Goal: Task Accomplishment & Management: Manage account settings

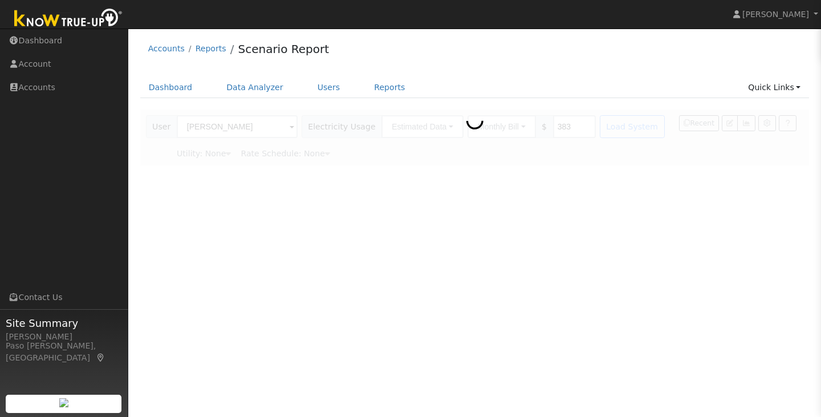
type input "Pacific Gas & Electric"
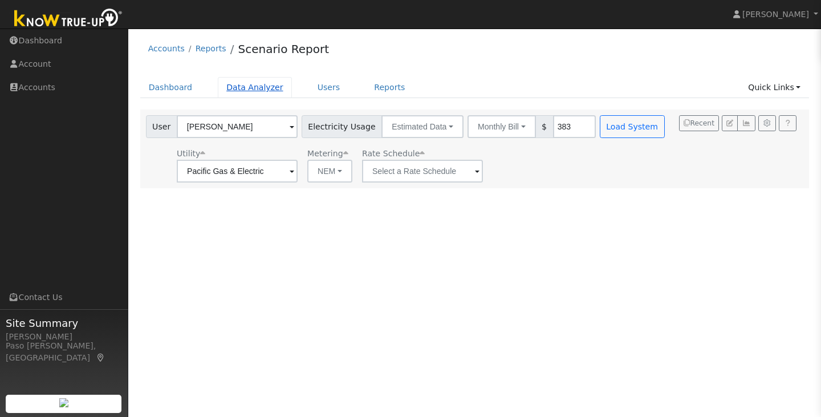
click at [254, 94] on link "Data Analyzer" at bounding box center [255, 87] width 74 height 21
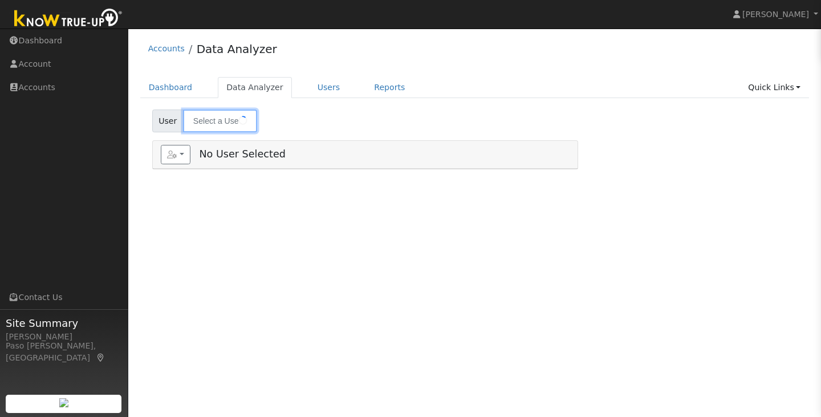
type input "Byron Smith"
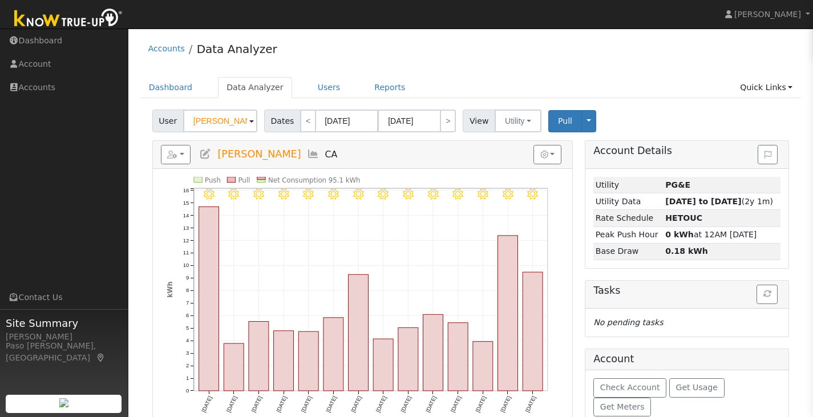
click at [249, 120] on span at bounding box center [251, 121] width 5 height 13
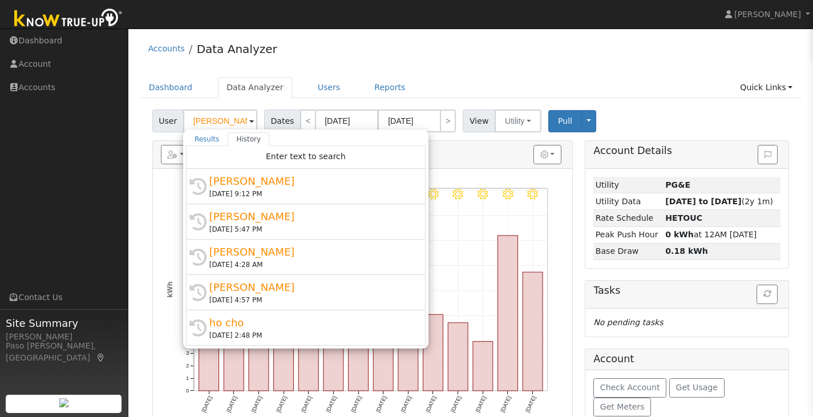
click at [249, 120] on span at bounding box center [251, 121] width 5 height 13
click at [481, 92] on ul "Dashboard Data Analyzer Users Reports Quick Links Quick Add Quick Connect Run a…" at bounding box center [470, 87] width 661 height 21
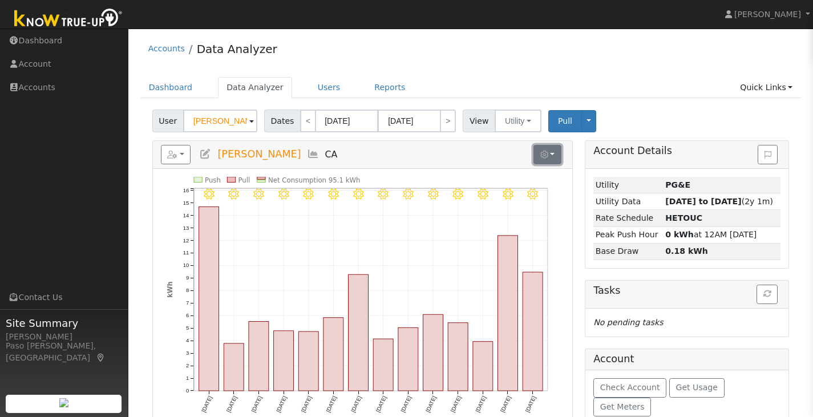
click at [544, 147] on button "button" at bounding box center [547, 154] width 28 height 19
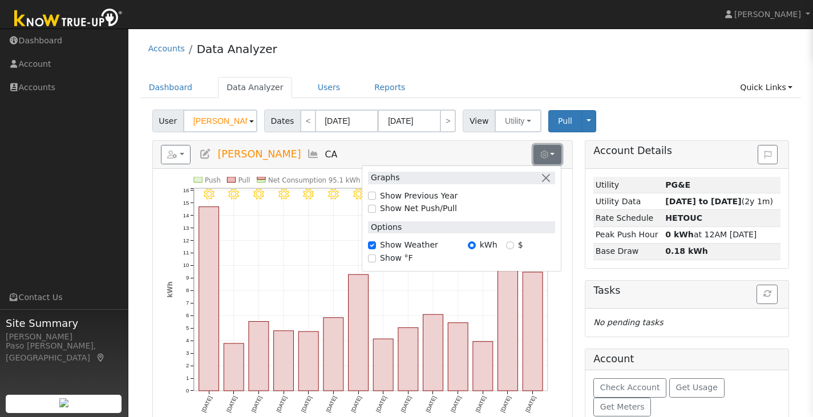
click at [552, 151] on button "button" at bounding box center [547, 154] width 28 height 19
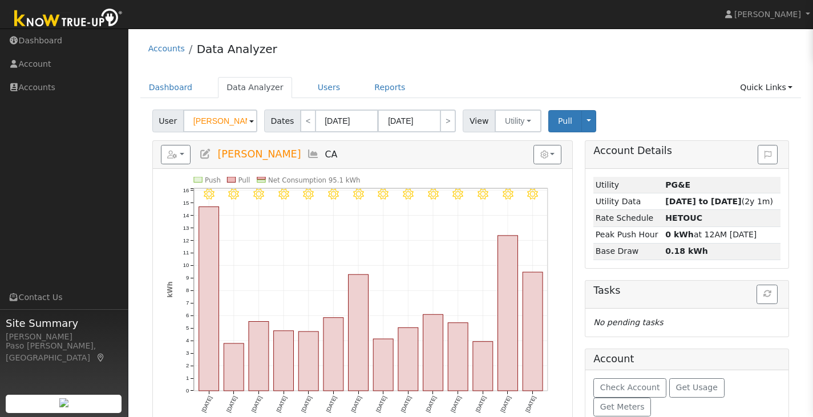
click at [307, 151] on icon at bounding box center [313, 154] width 13 height 10
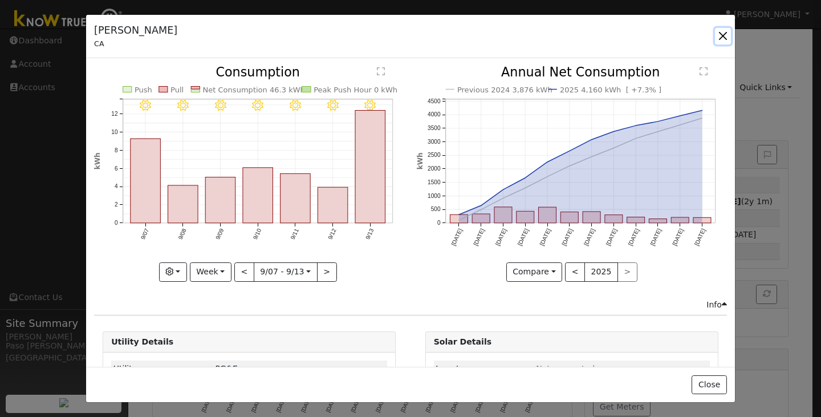
click at [719, 38] on button "button" at bounding box center [723, 36] width 16 height 16
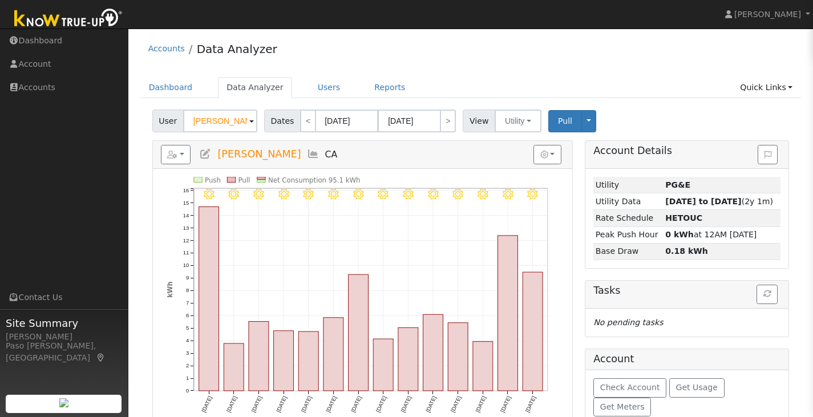
click at [211, 155] on icon at bounding box center [205, 154] width 13 height 10
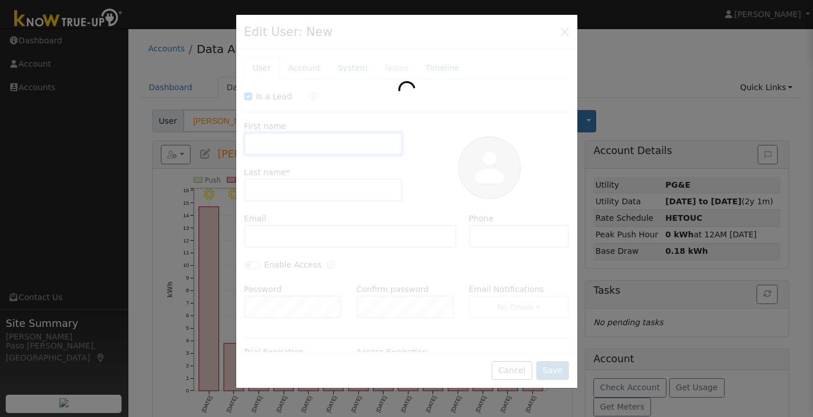
checkbox input "true"
type input "[PERSON_NAME]"
type input "Smith"
type input "Pacific Gas & Electric"
type input "PG&E"
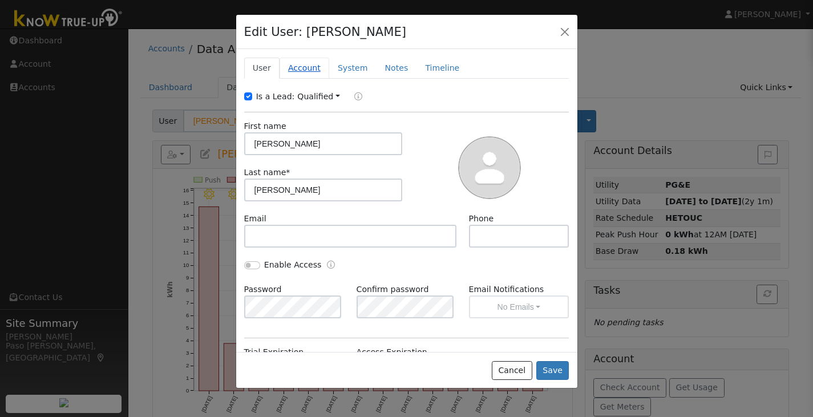
click at [290, 69] on link "Account" at bounding box center [305, 68] width 50 height 21
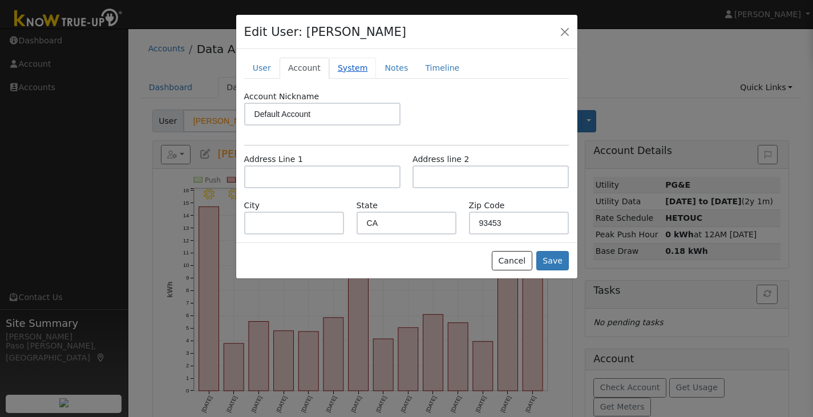
click at [360, 59] on link "System" at bounding box center [352, 68] width 47 height 21
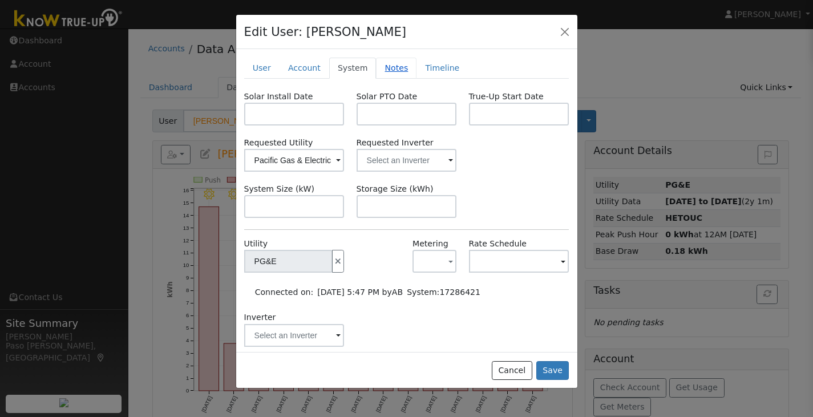
click at [382, 69] on link "Notes" at bounding box center [396, 68] width 41 height 21
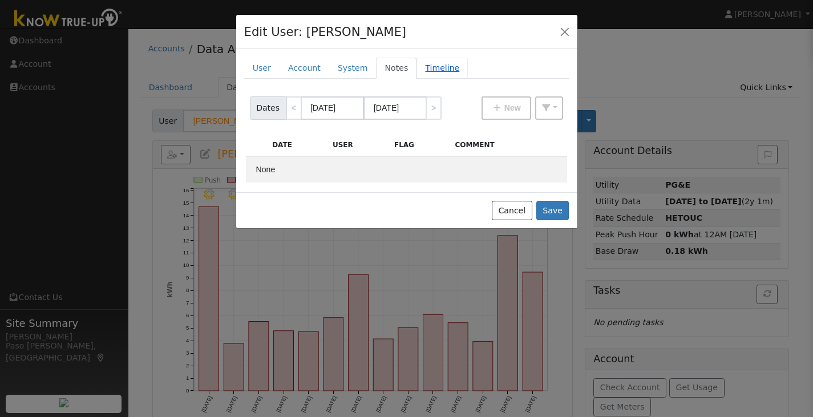
click at [416, 66] on link "Timeline" at bounding box center [441, 68] width 51 height 21
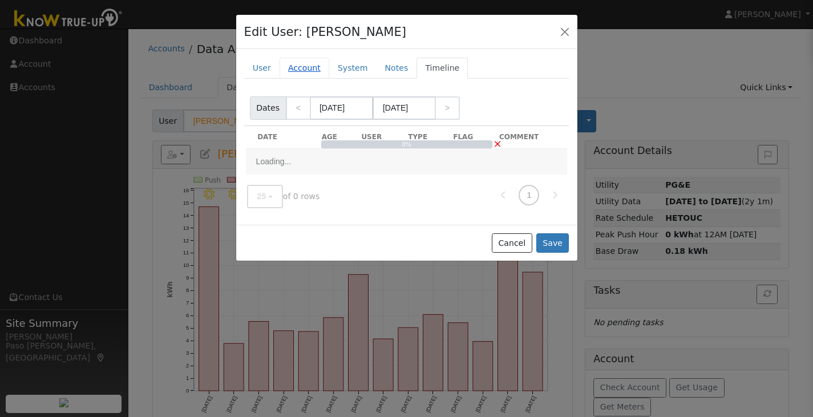
click at [284, 63] on link "Account" at bounding box center [305, 68] width 50 height 21
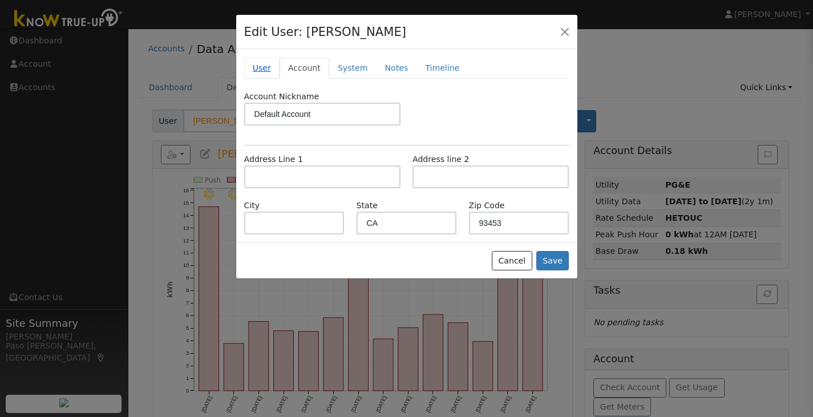
click at [274, 63] on link "User" at bounding box center [261, 68] width 35 height 21
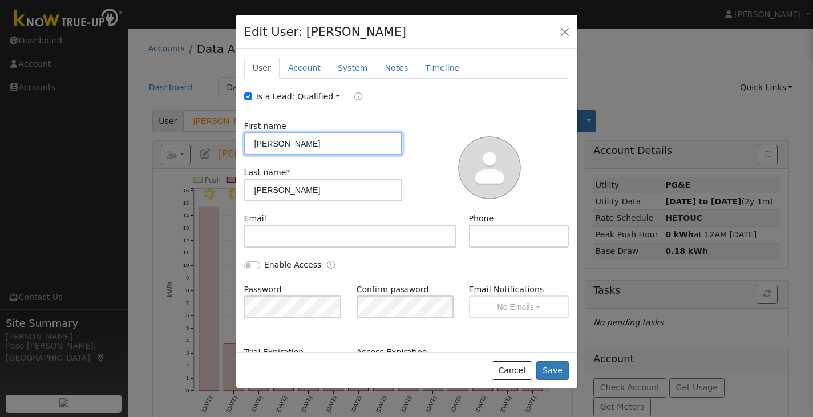
scroll to position [48, 0]
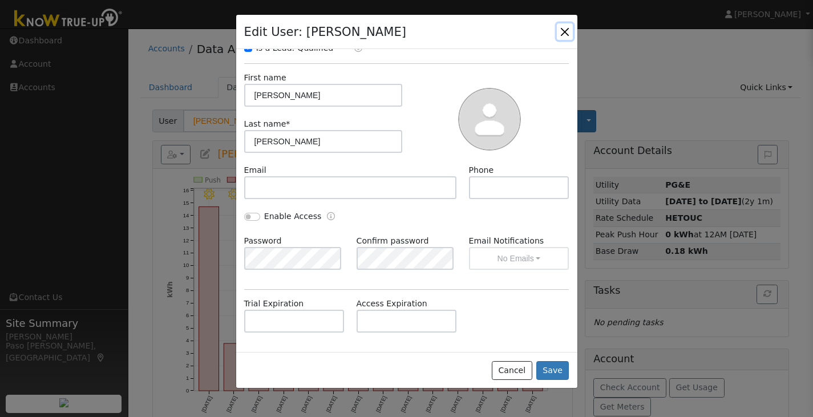
click at [558, 31] on button "button" at bounding box center [565, 31] width 16 height 16
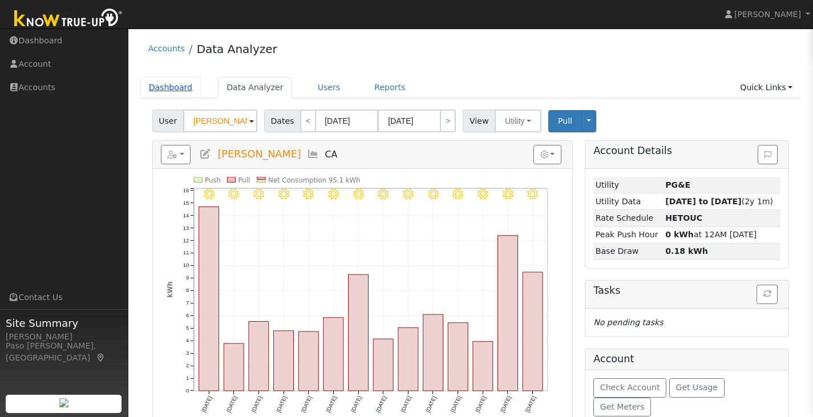
click at [156, 82] on link "Dashboard" at bounding box center [170, 87] width 61 height 21
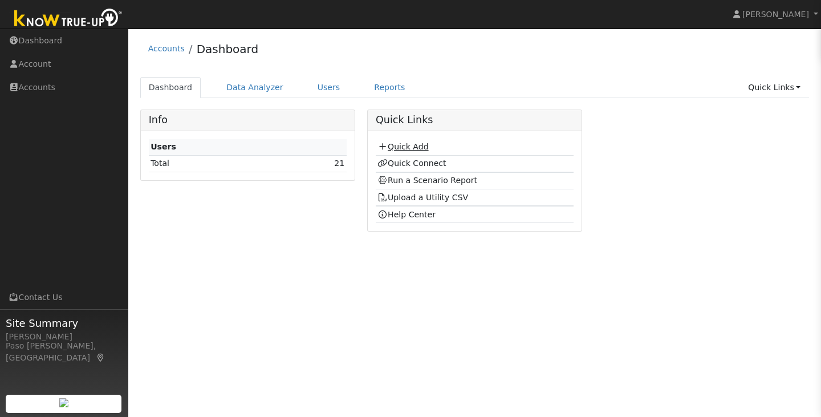
click at [383, 145] on icon at bounding box center [383, 147] width 10 height 8
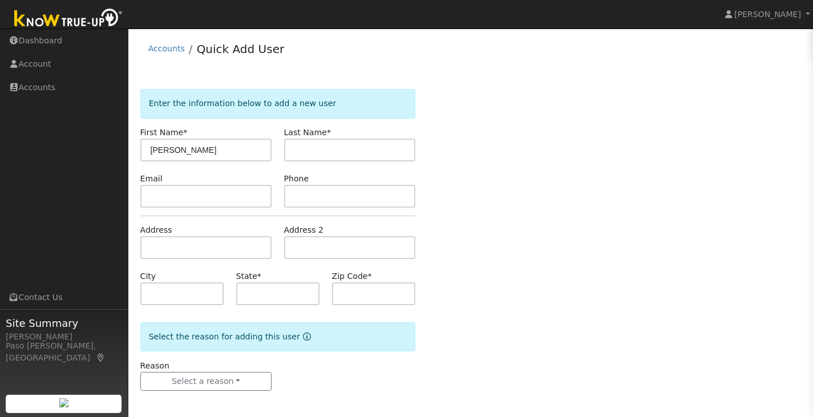
type input "[PERSON_NAME]"
click at [340, 149] on input "text" at bounding box center [350, 150] width 132 height 23
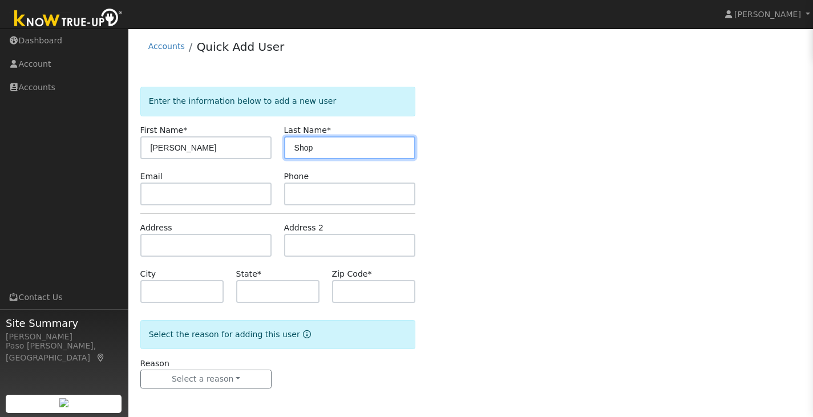
type input "Shop"
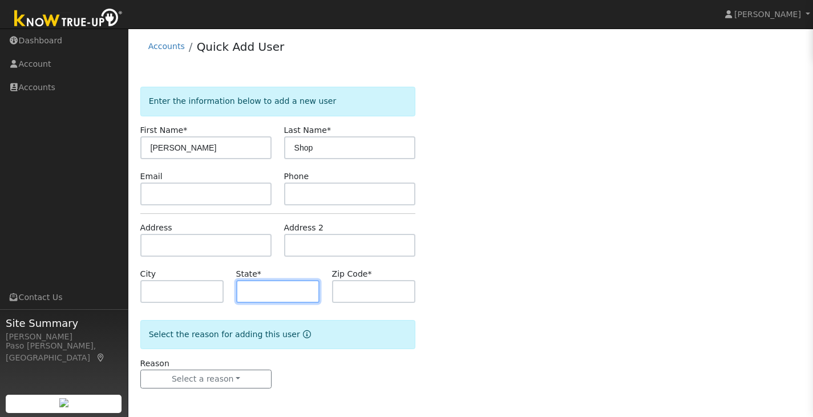
click at [256, 294] on input "text" at bounding box center [278, 291] width 84 height 23
type input "CA"
click at [354, 297] on input "text" at bounding box center [374, 291] width 84 height 23
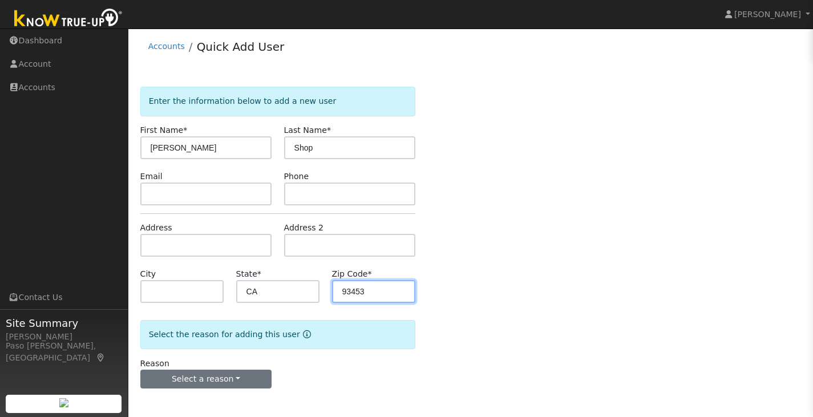
type input "93453"
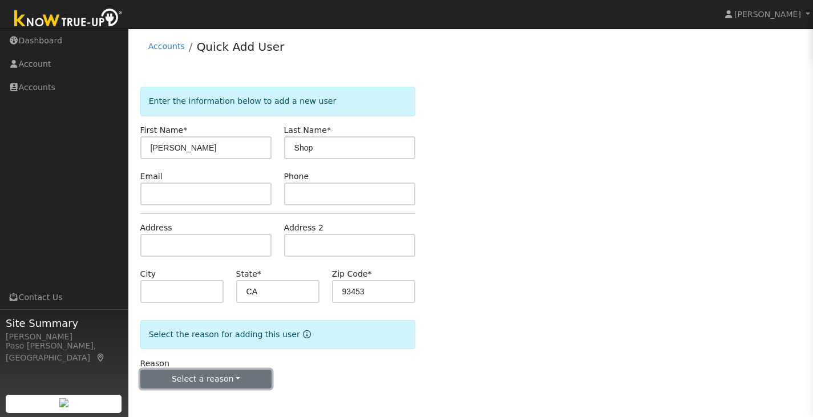
click at [251, 378] on button "Select a reason" at bounding box center [206, 379] width 132 height 19
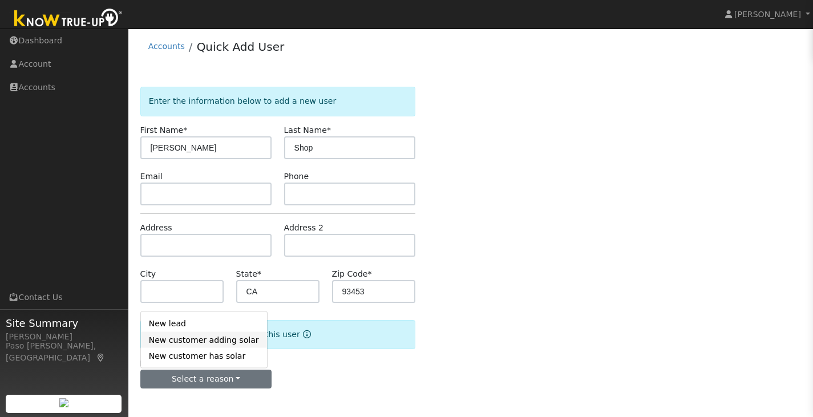
click at [212, 338] on link "New customer adding solar" at bounding box center [204, 340] width 126 height 16
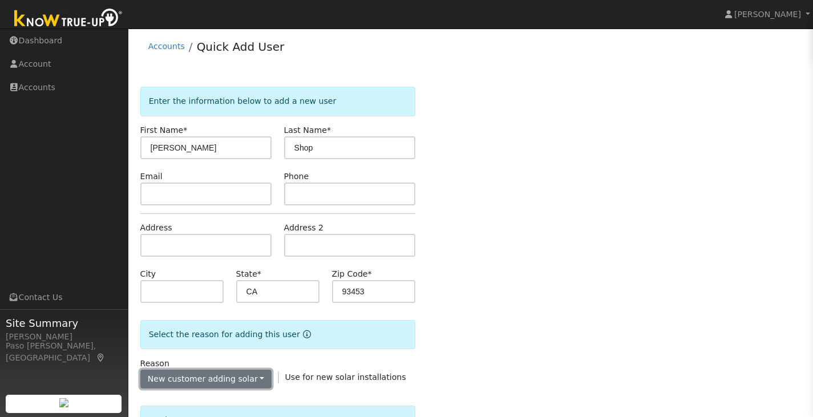
click at [212, 384] on button "New customer adding solar" at bounding box center [206, 379] width 132 height 19
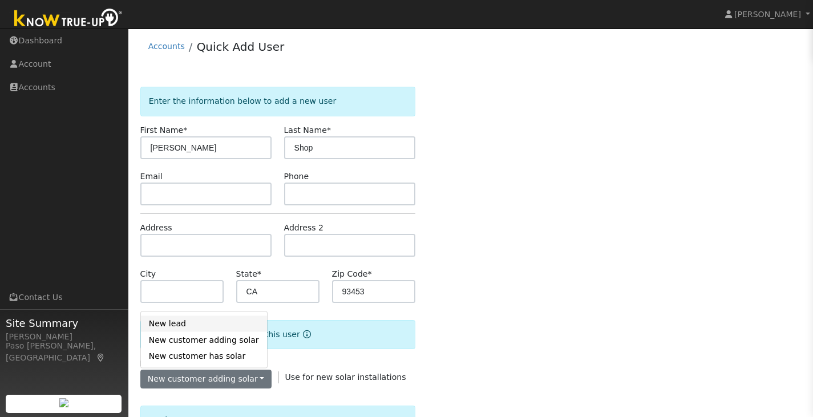
click at [199, 328] on link "New lead" at bounding box center [204, 323] width 126 height 16
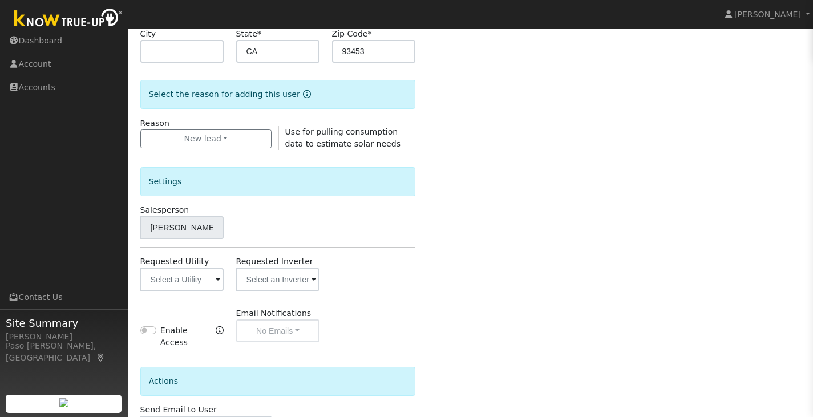
scroll to position [322, 0]
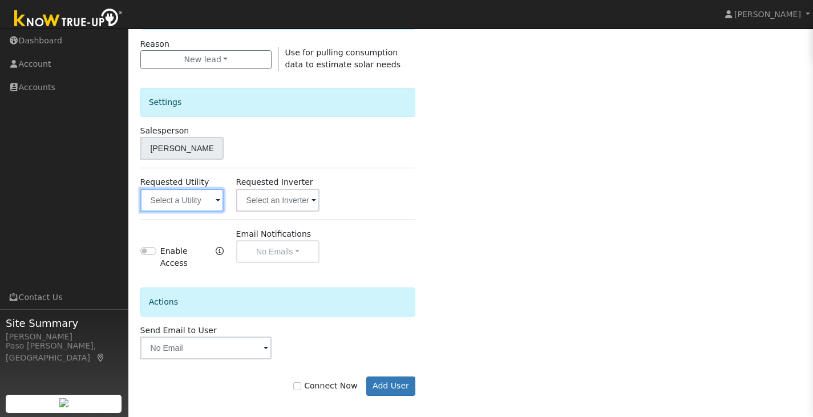
click at [183, 204] on input "text" at bounding box center [182, 200] width 84 height 23
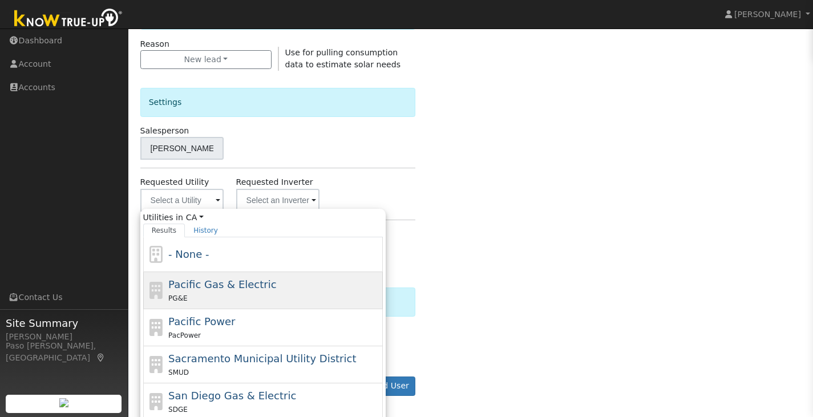
click at [191, 284] on span "Pacific Gas & Electric" at bounding box center [222, 284] width 108 height 12
type input "Pacific Gas & Electric"
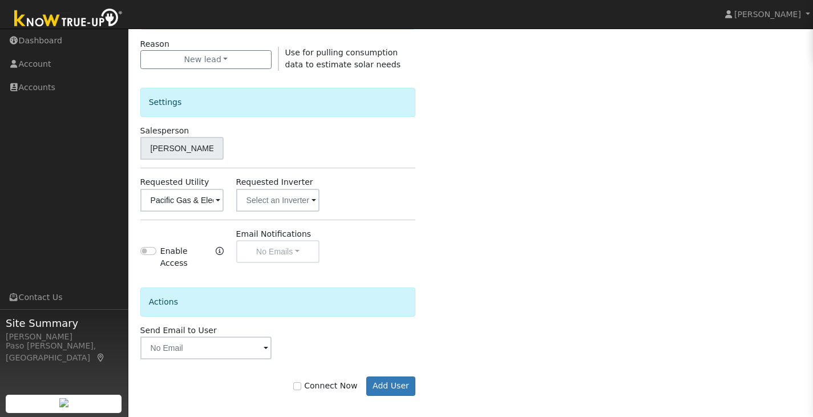
click at [311, 380] on label "Connect Now" at bounding box center [325, 386] width 64 height 12
click at [301, 382] on input "Connect Now" at bounding box center [297, 386] width 8 height 8
checkbox input "true"
click at [377, 377] on button "Add User" at bounding box center [391, 386] width 50 height 19
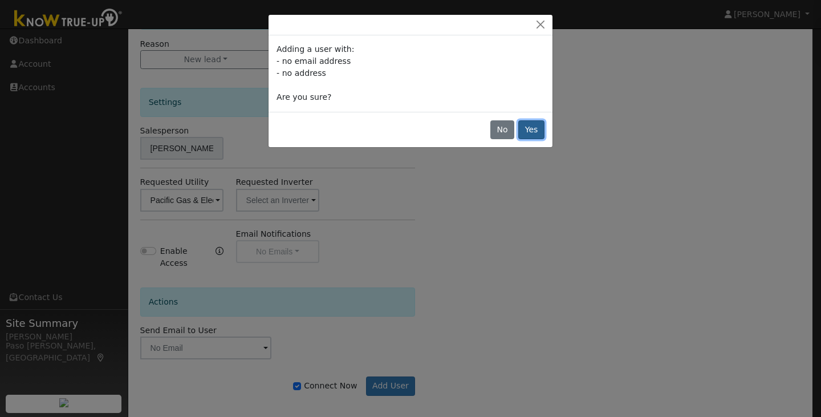
click at [532, 127] on button "Yes" at bounding box center [532, 129] width 26 height 19
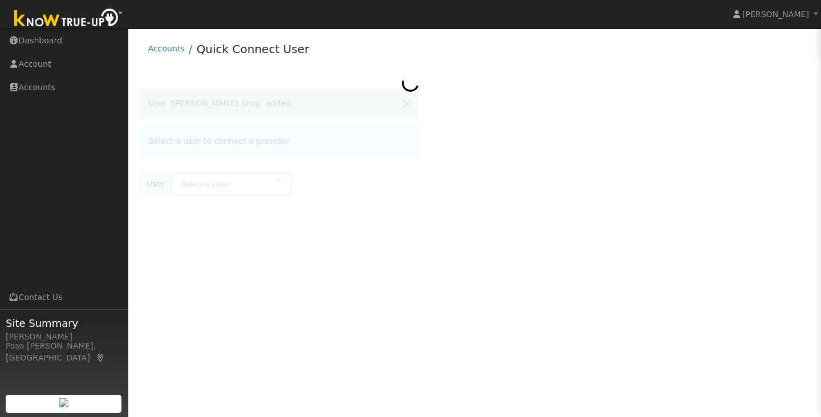
type input "[PERSON_NAME] Shop"
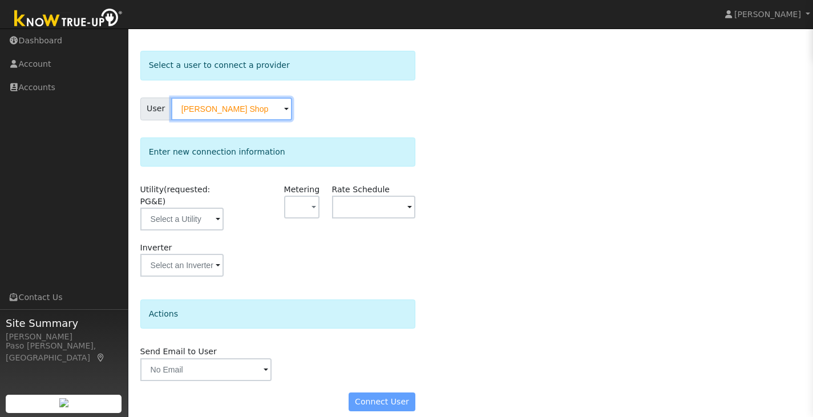
scroll to position [50, 0]
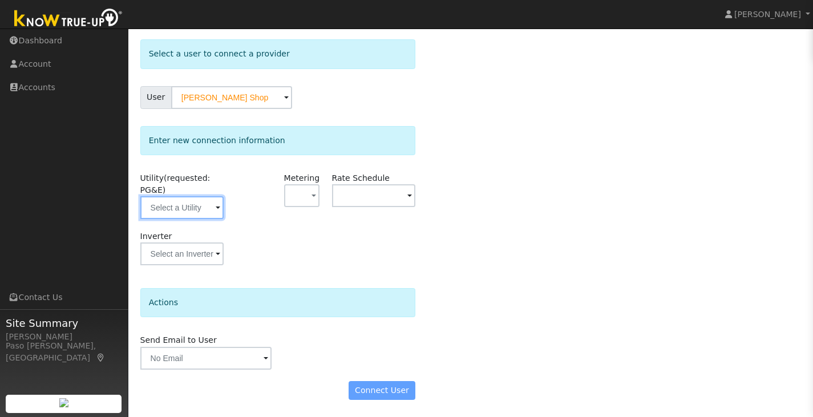
click at [184, 202] on input "text" at bounding box center [182, 207] width 84 height 23
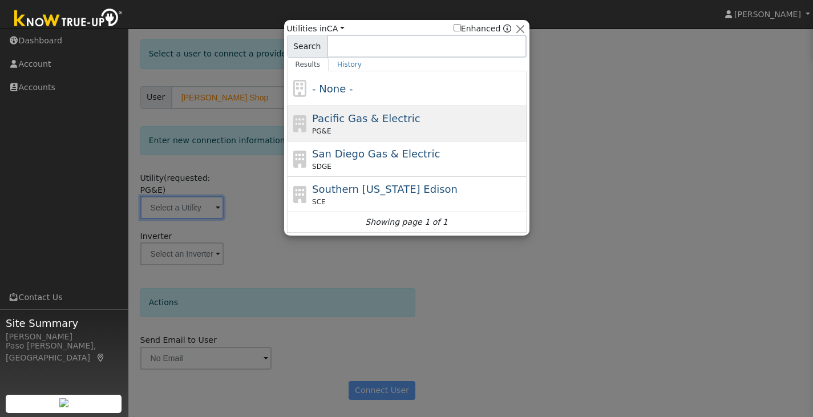
click at [333, 115] on span "Pacific Gas & Electric" at bounding box center [366, 118] width 108 height 12
type input "PG&E"
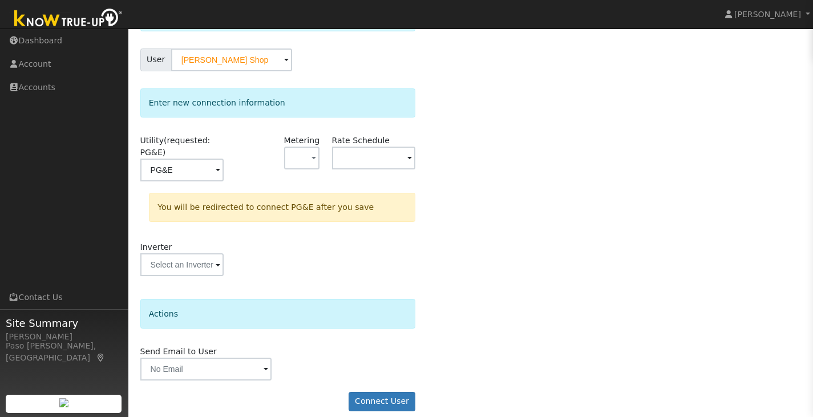
scroll to position [98, 0]
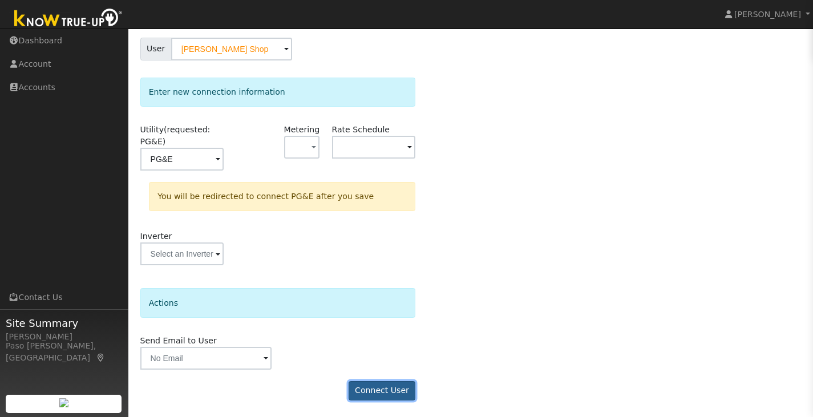
click at [385, 391] on button "Connect User" at bounding box center [382, 390] width 67 height 19
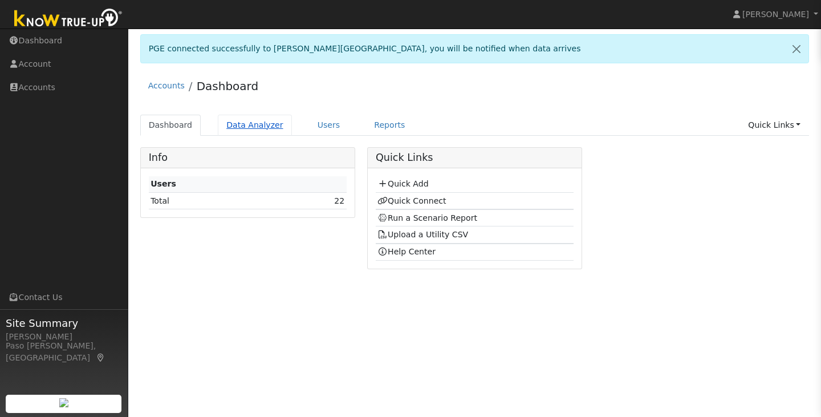
click at [252, 132] on link "Data Analyzer" at bounding box center [255, 125] width 74 height 21
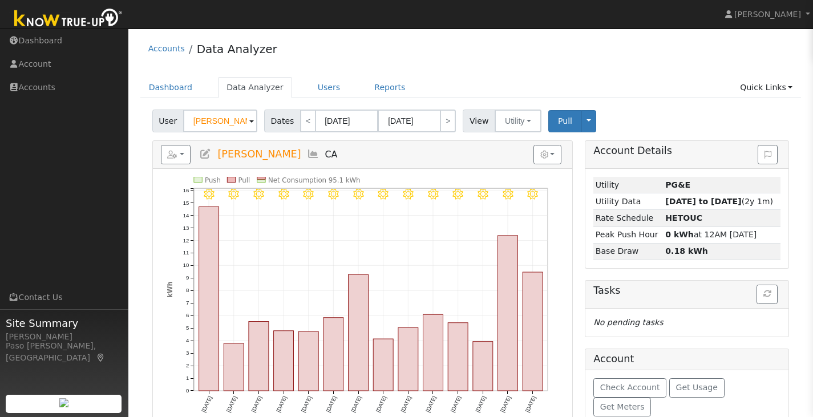
click at [250, 119] on span at bounding box center [251, 121] width 5 height 13
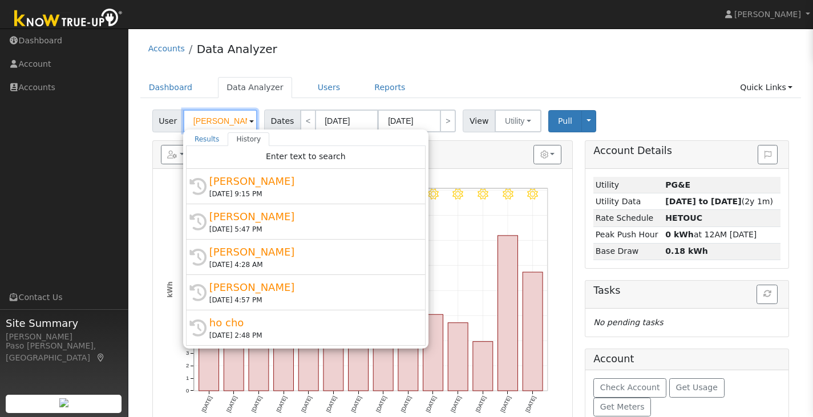
click at [218, 120] on input "[PERSON_NAME]" at bounding box center [220, 121] width 74 height 23
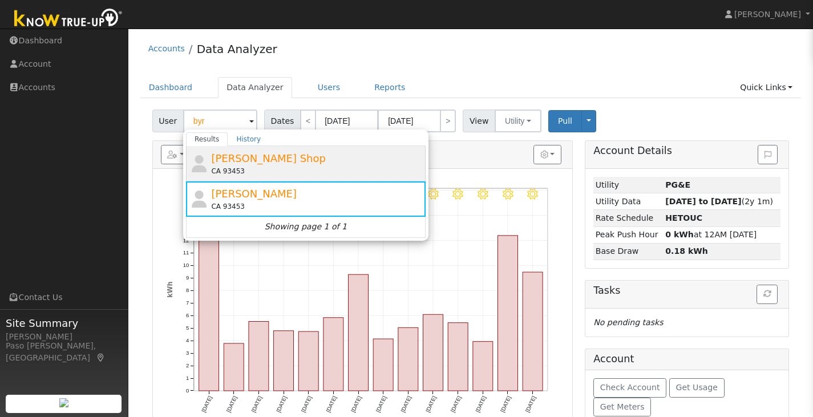
click at [278, 151] on div "[PERSON_NAME] Shop CA 93453" at bounding box center [317, 164] width 212 height 26
type input "[PERSON_NAME] Shop"
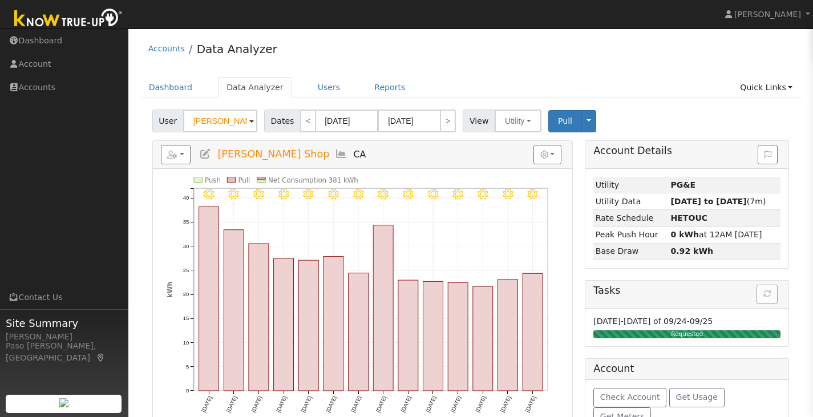
click at [255, 156] on span "[PERSON_NAME] Shop" at bounding box center [273, 153] width 112 height 11
click at [203, 155] on icon at bounding box center [205, 154] width 13 height 10
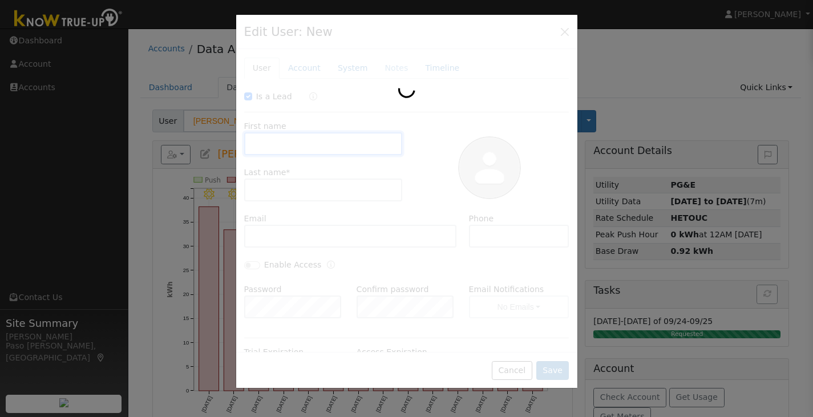
checkbox input "true"
type input "[PERSON_NAME]"
type input "Shop"
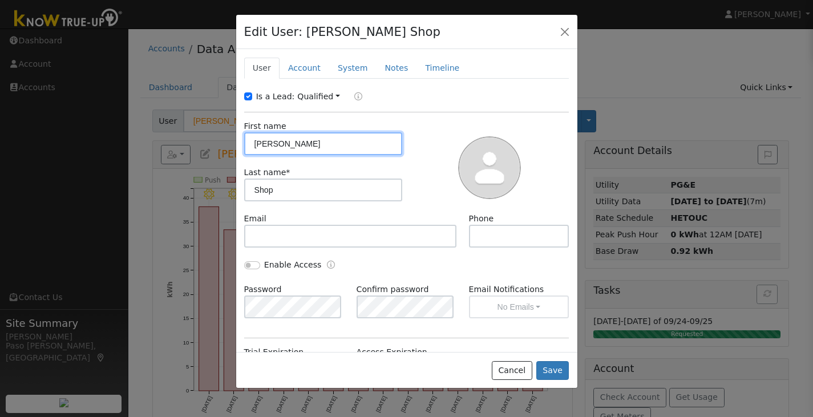
click at [297, 137] on input "[PERSON_NAME]" at bounding box center [323, 143] width 159 height 23
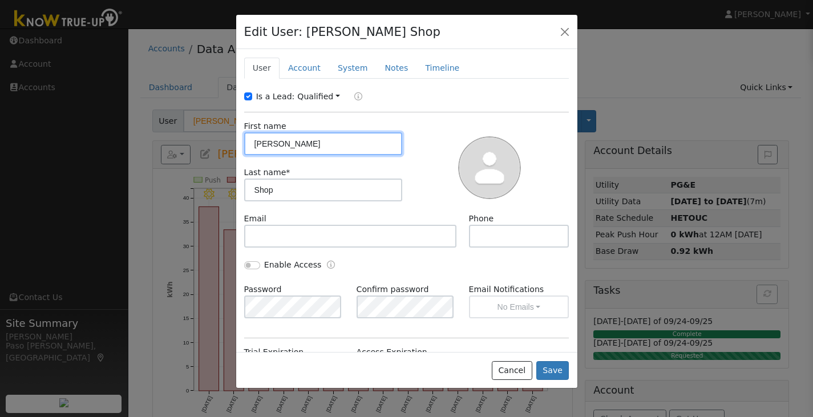
type input "[PERSON_NAME]"
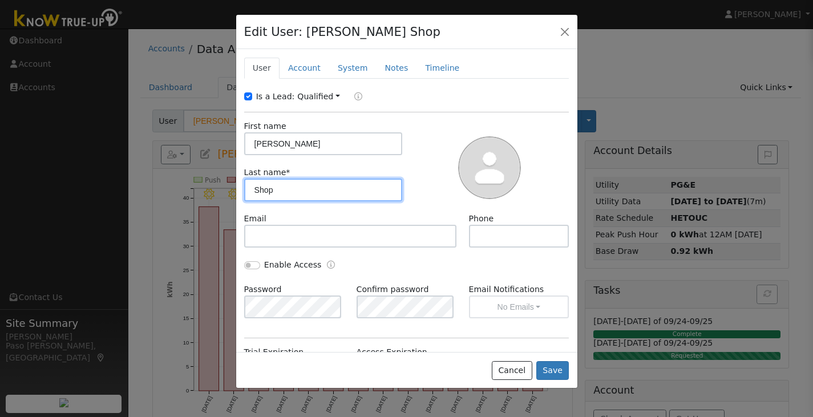
click at [284, 181] on input "Shop" at bounding box center [323, 190] width 159 height 23
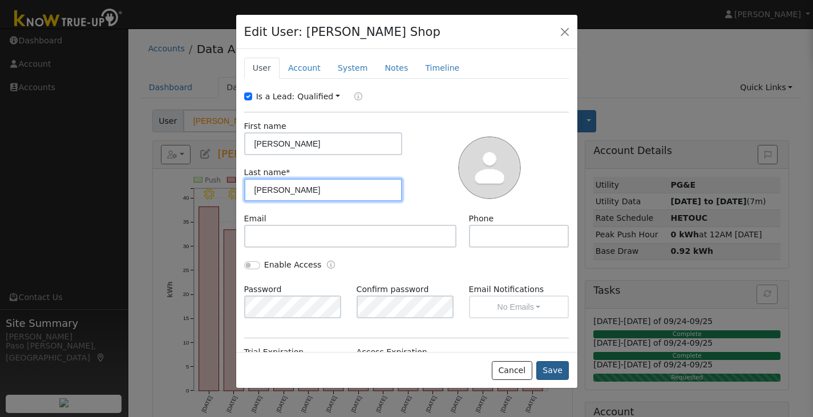
type input "[PERSON_NAME]"
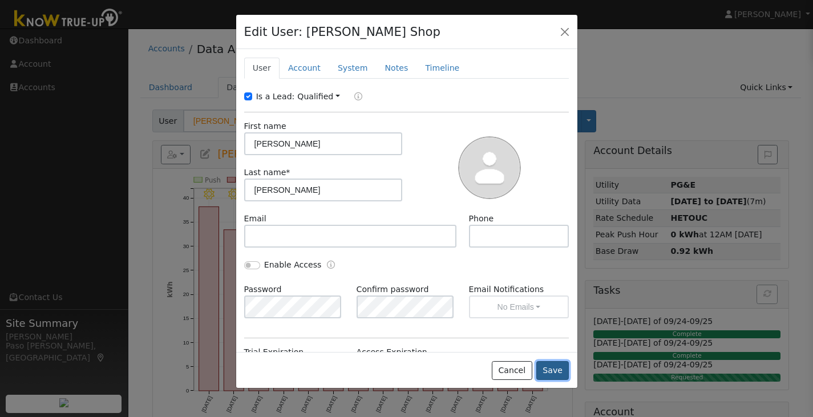
click at [543, 369] on button "Save" at bounding box center [552, 370] width 33 height 19
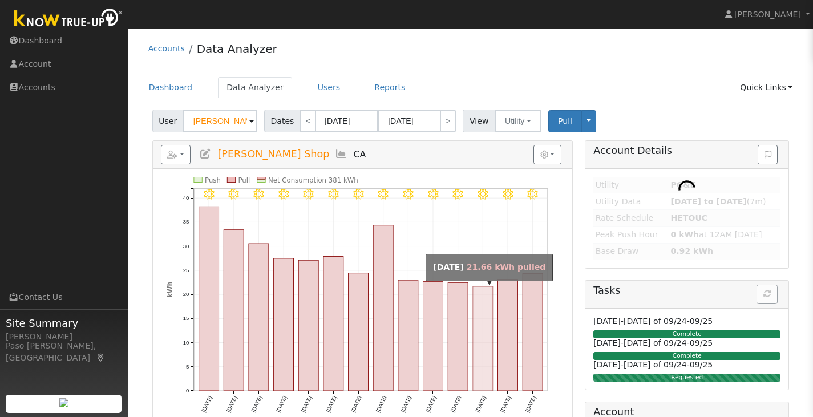
type input "[PERSON_NAME]"
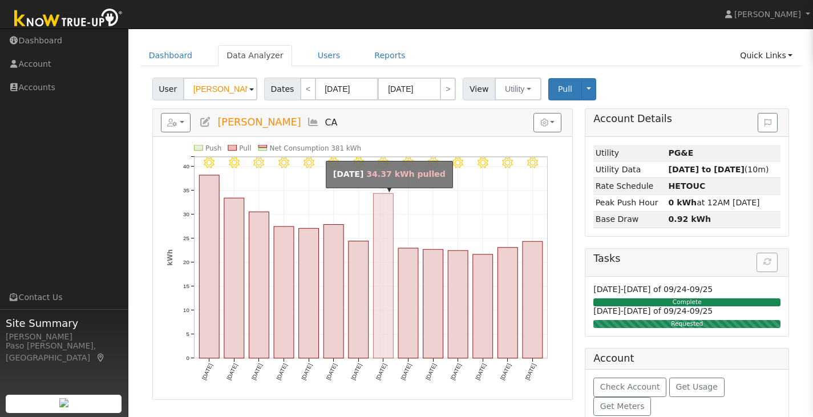
scroll to position [38, 0]
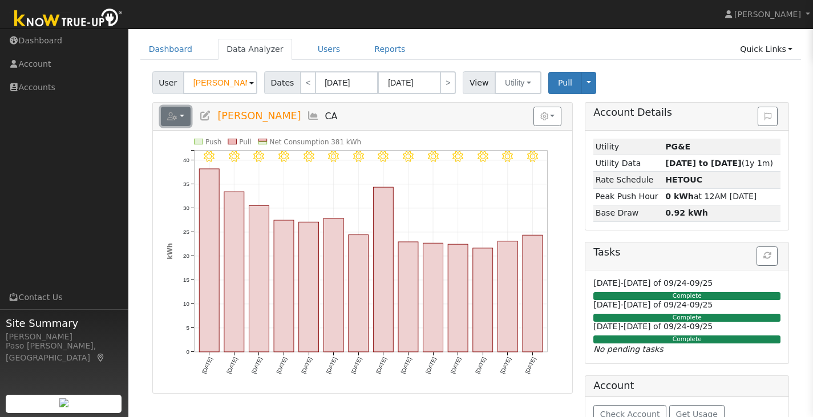
click at [181, 111] on button "button" at bounding box center [176, 116] width 30 height 19
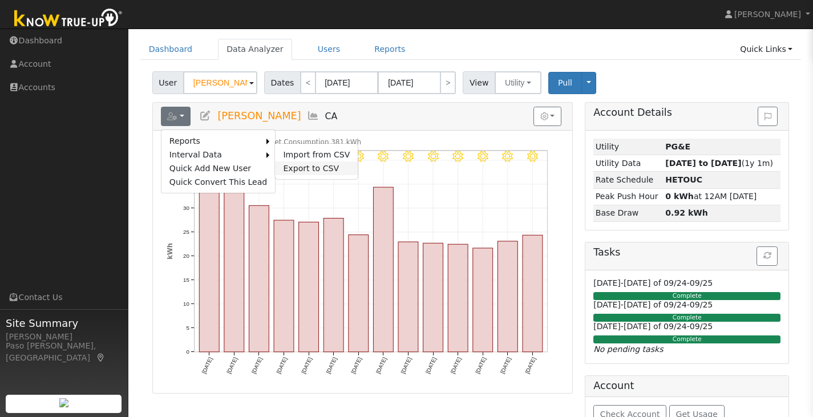
click at [285, 165] on link "Export to CSV" at bounding box center [316, 168] width 83 height 14
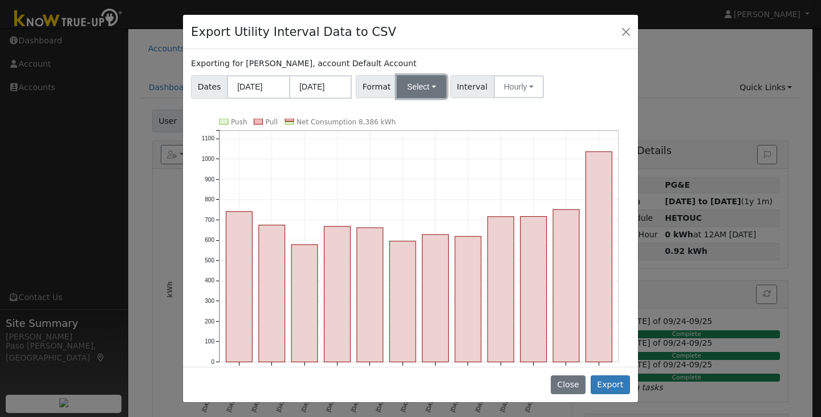
click at [420, 92] on button "Select" at bounding box center [422, 86] width 50 height 23
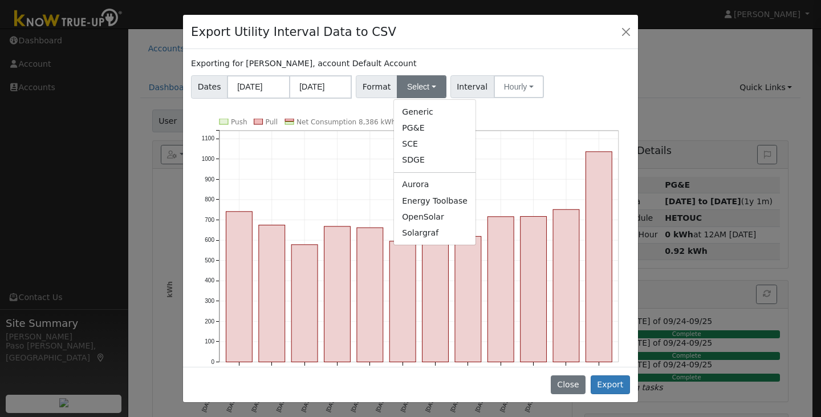
click at [431, 116] on link "Generic" at bounding box center [435, 112] width 82 height 16
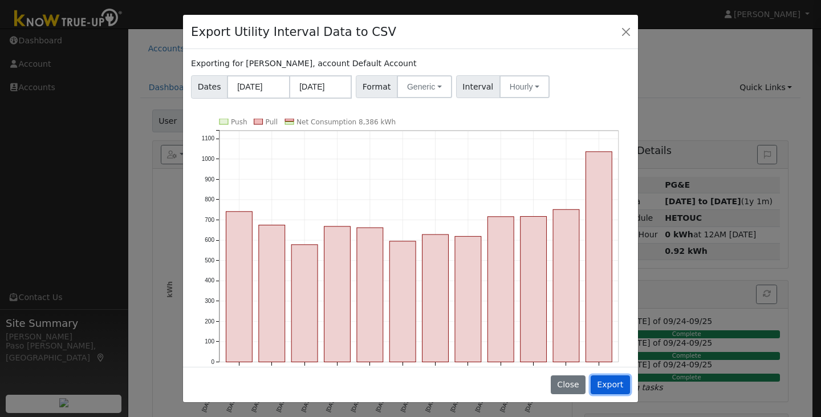
click at [610, 387] on button "Export" at bounding box center [610, 384] width 39 height 19
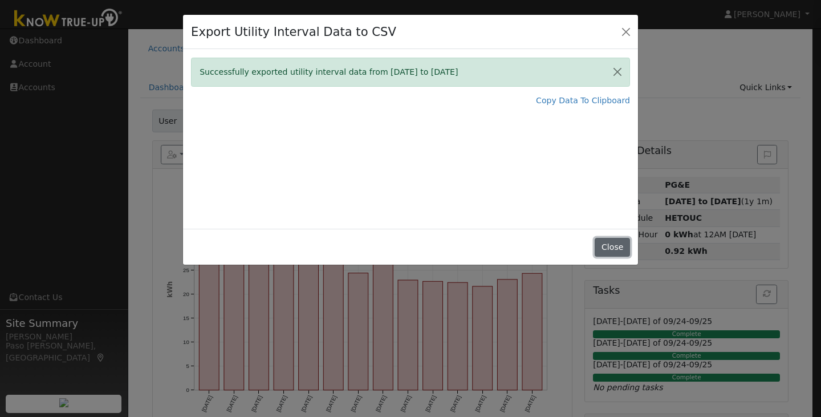
click at [605, 248] on button "Close" at bounding box center [612, 247] width 35 height 19
